Goal: Transaction & Acquisition: Obtain resource

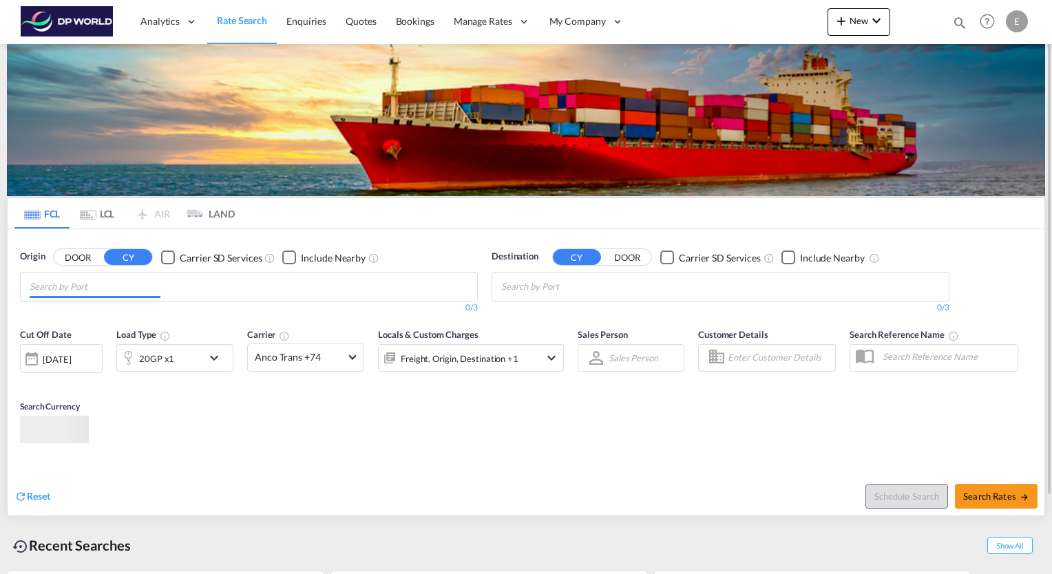
click at [107, 296] on md-autocomplete-wrap "Chips container with autocompletion. Enter the text area, type text to search, …" at bounding box center [95, 287] width 131 height 22
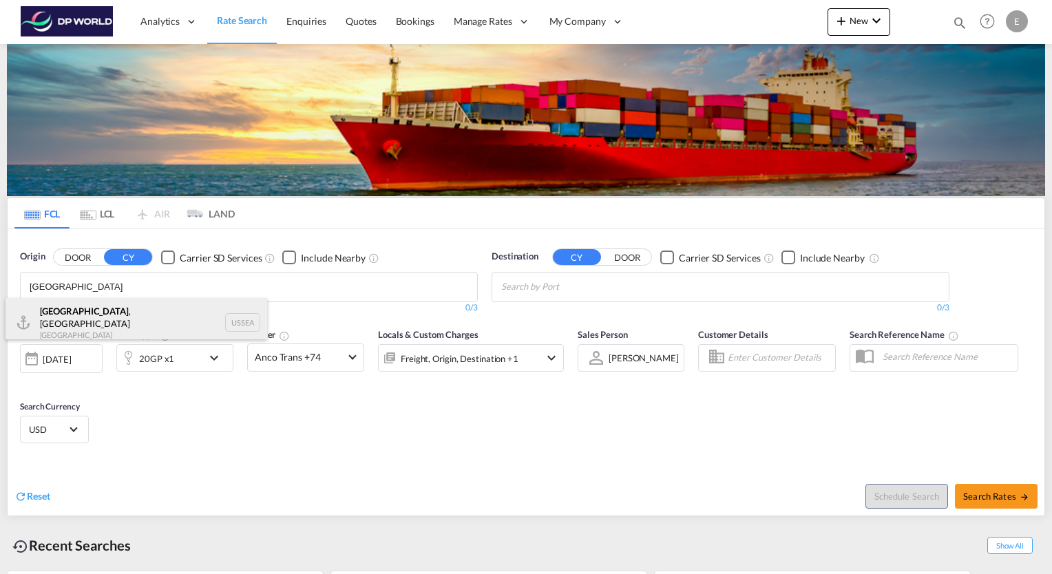
type input "[GEOGRAPHIC_DATA]"
click at [69, 310] on div "[GEOGRAPHIC_DATA] , [GEOGRAPHIC_DATA] [GEOGRAPHIC_DATA] USSEA" at bounding box center [137, 323] width 262 height 50
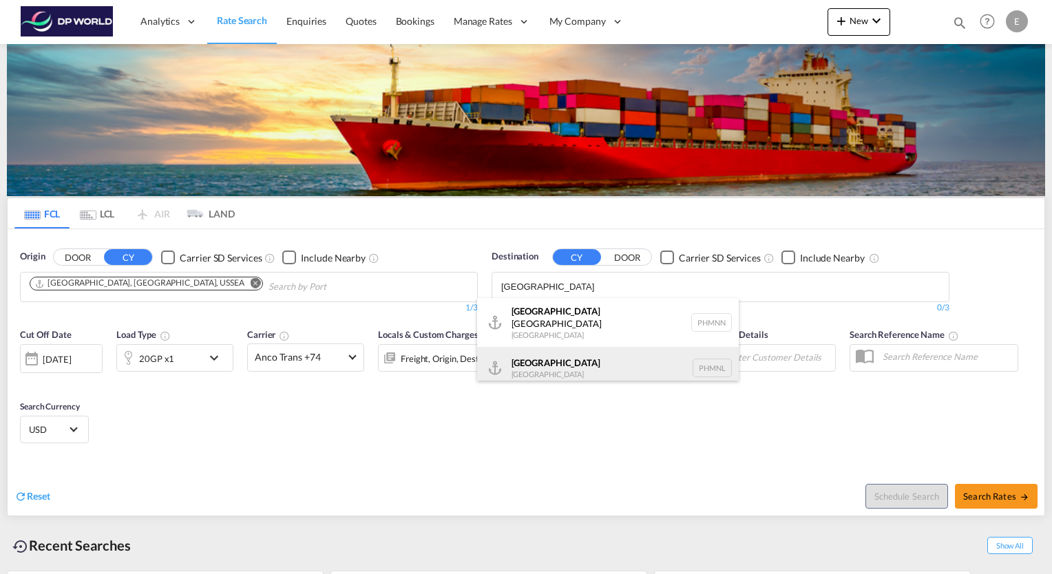
type input "[GEOGRAPHIC_DATA]"
click at [539, 357] on div "[GEOGRAPHIC_DATA] [GEOGRAPHIC_DATA] PHMNL" at bounding box center [608, 367] width 262 height 41
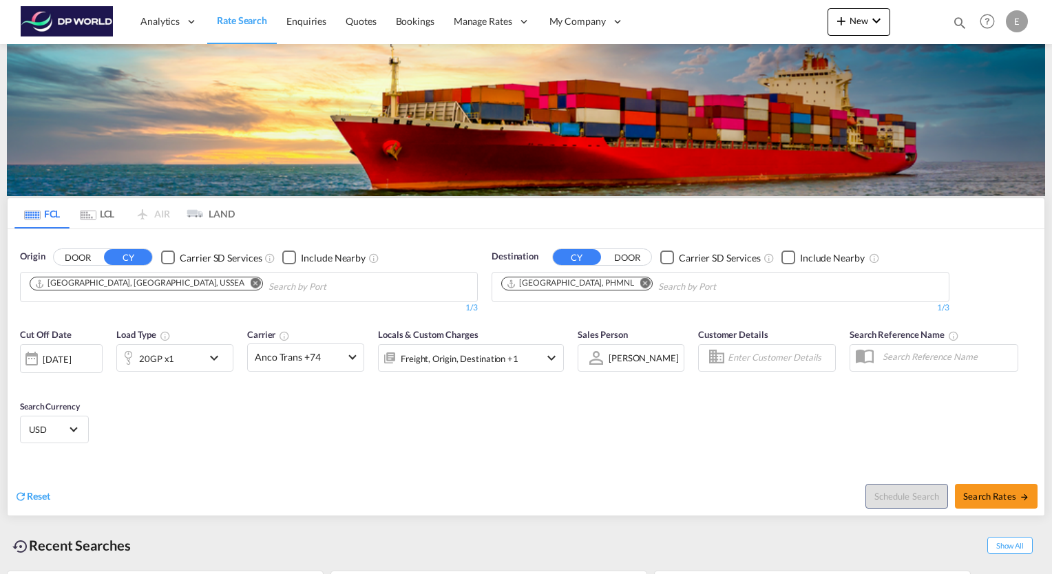
click at [214, 360] on md-icon "icon-chevron-down" at bounding box center [217, 358] width 23 height 17
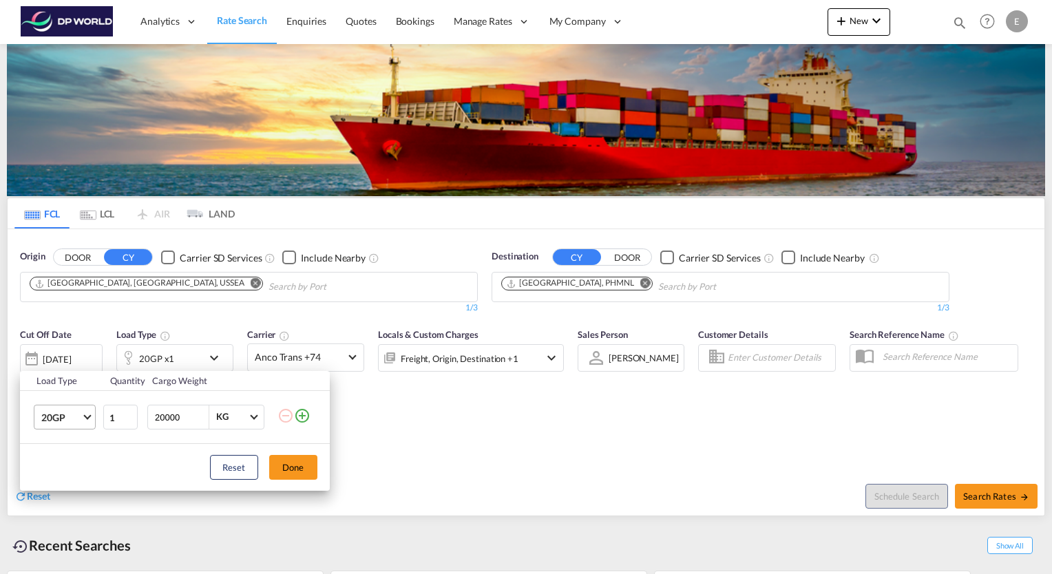
click at [85, 420] on md-select-value "20GP" at bounding box center [67, 416] width 55 height 23
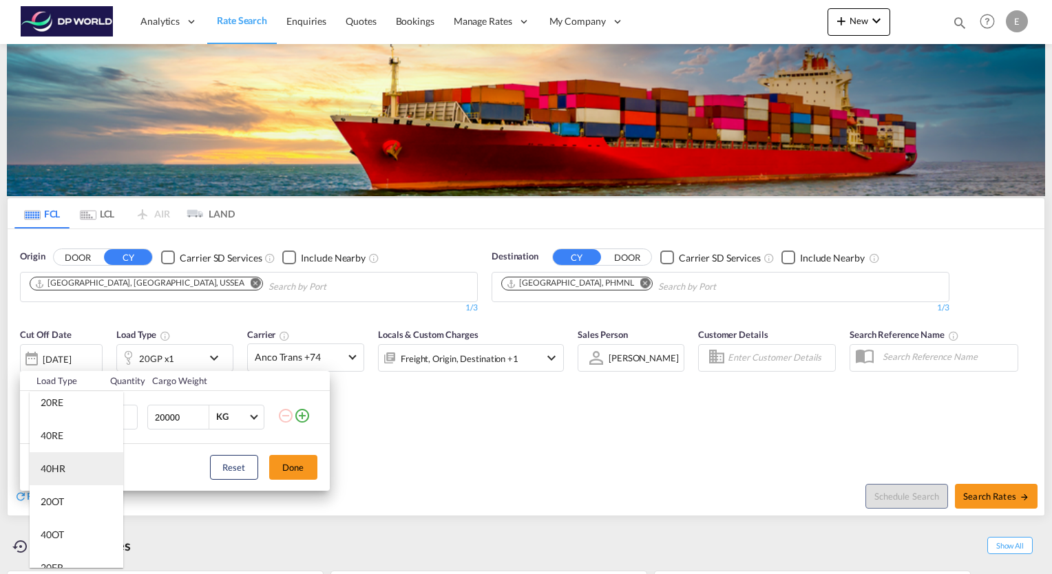
click at [71, 469] on md-option "40HR" at bounding box center [77, 468] width 94 height 33
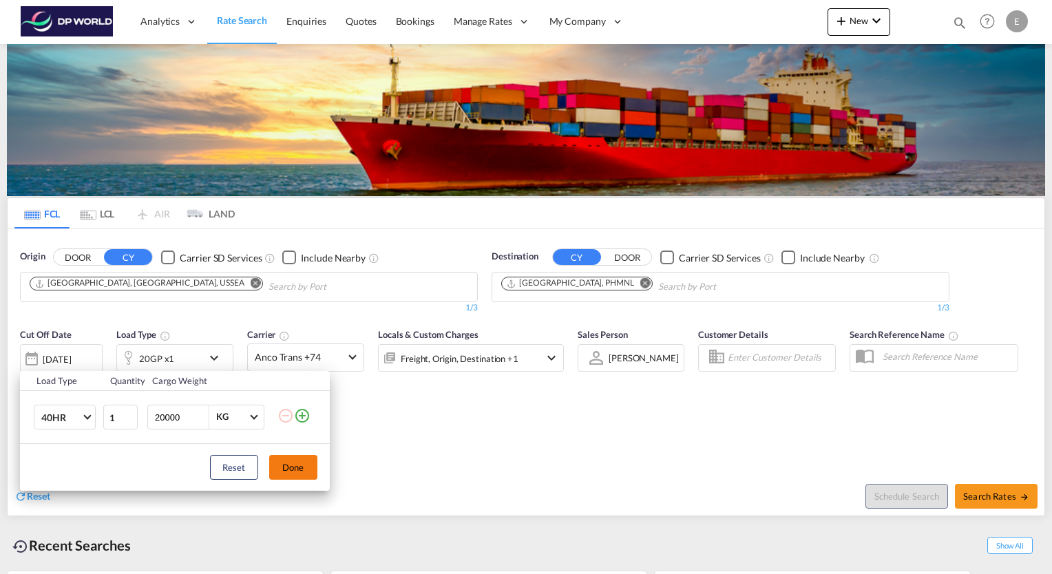
click at [295, 471] on button "Done" at bounding box center [293, 467] width 48 height 25
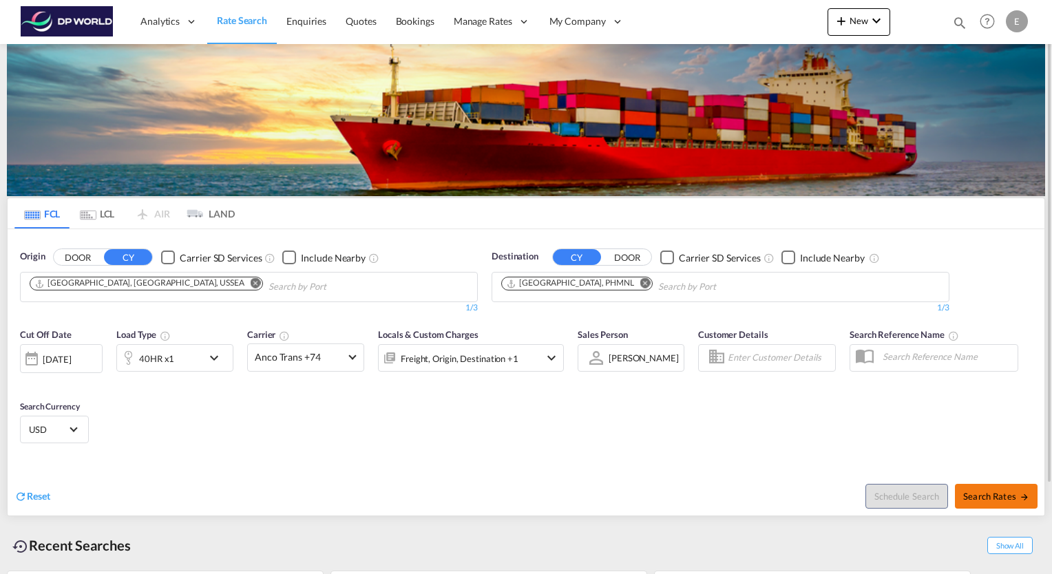
click at [1009, 503] on button "Search Rates" at bounding box center [996, 496] width 83 height 25
type input "USSEA to PHMNL / [DATE]"
